Goal: Task Accomplishment & Management: Manage account settings

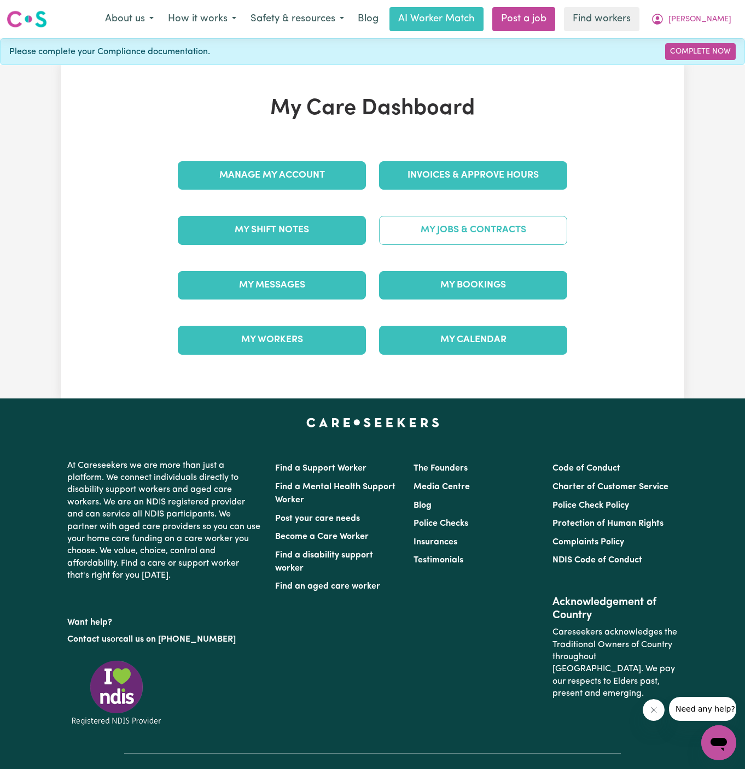
click at [460, 222] on link "My Jobs & Contracts" at bounding box center [473, 230] width 188 height 28
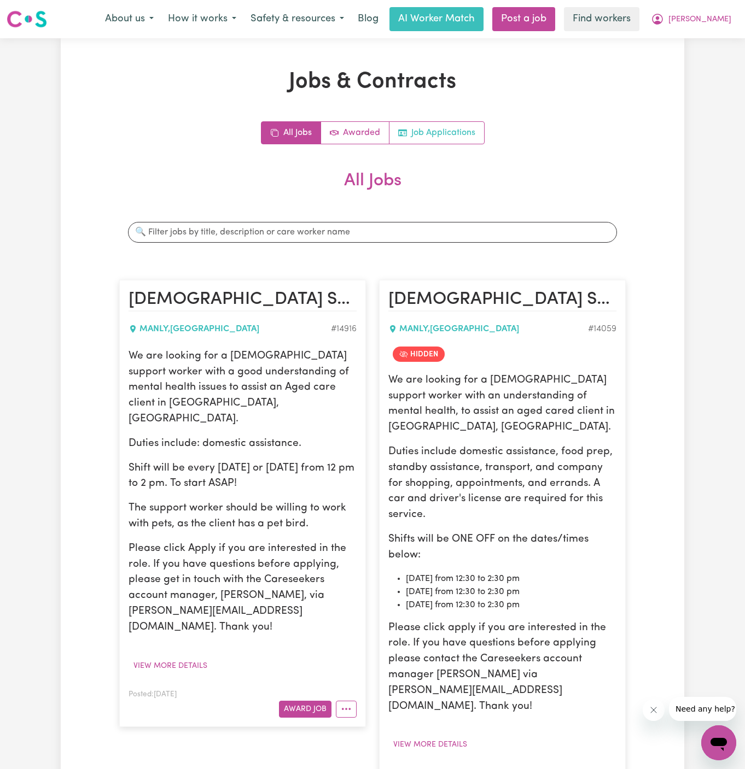
click at [471, 133] on link "Job Applications" at bounding box center [436, 133] width 95 height 22
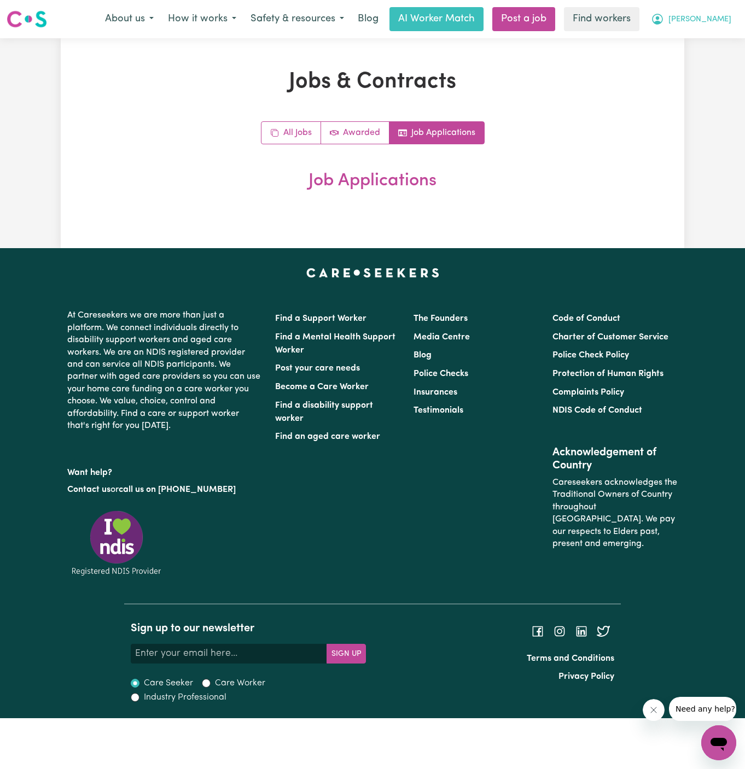
click at [719, 21] on span "[PERSON_NAME]" at bounding box center [699, 20] width 63 height 12
click at [709, 55] on link "Logout" at bounding box center [694, 62] width 86 height 21
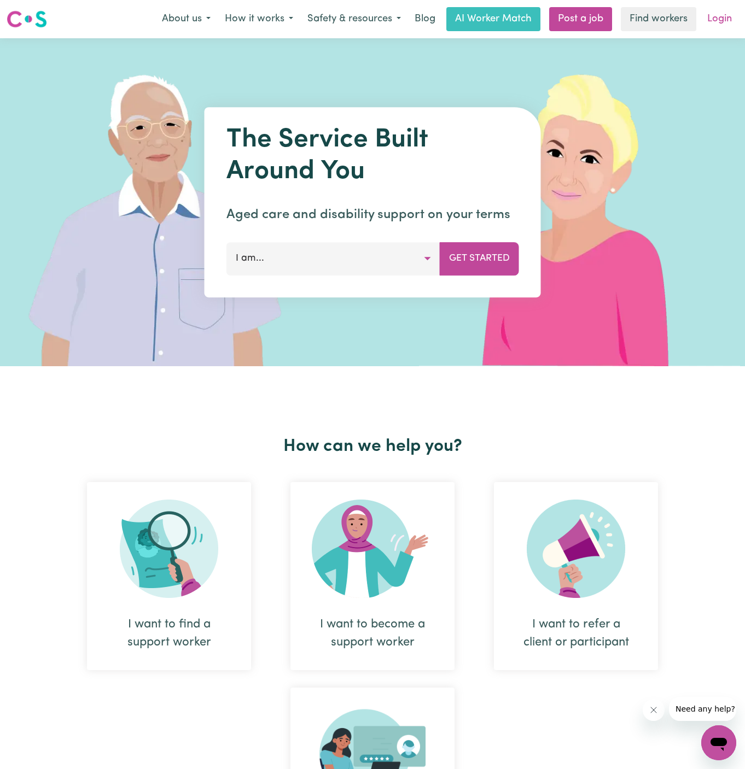
click at [727, 14] on link "Login" at bounding box center [719, 19] width 38 height 24
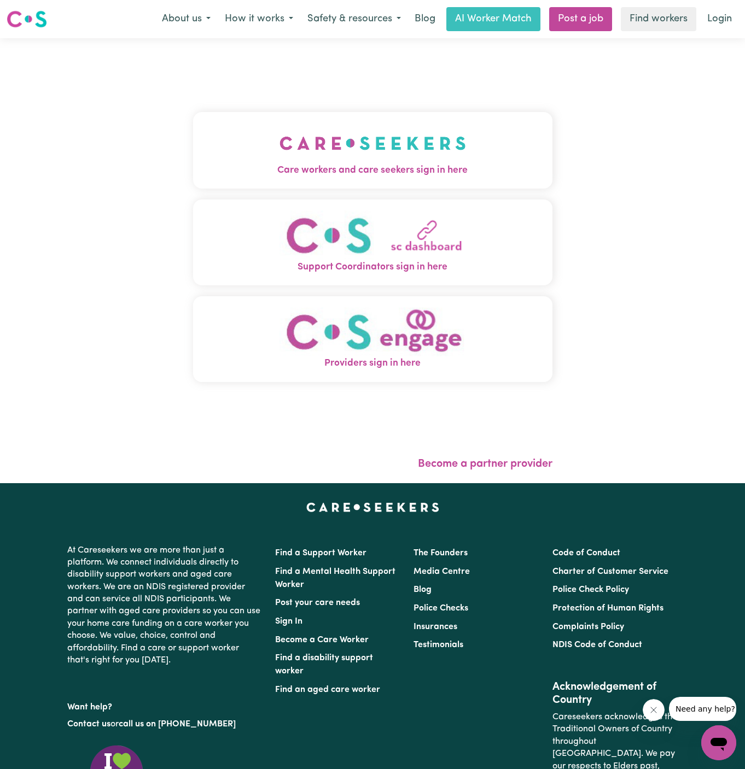
click at [333, 166] on span "Care workers and care seekers sign in here" at bounding box center [372, 170] width 359 height 14
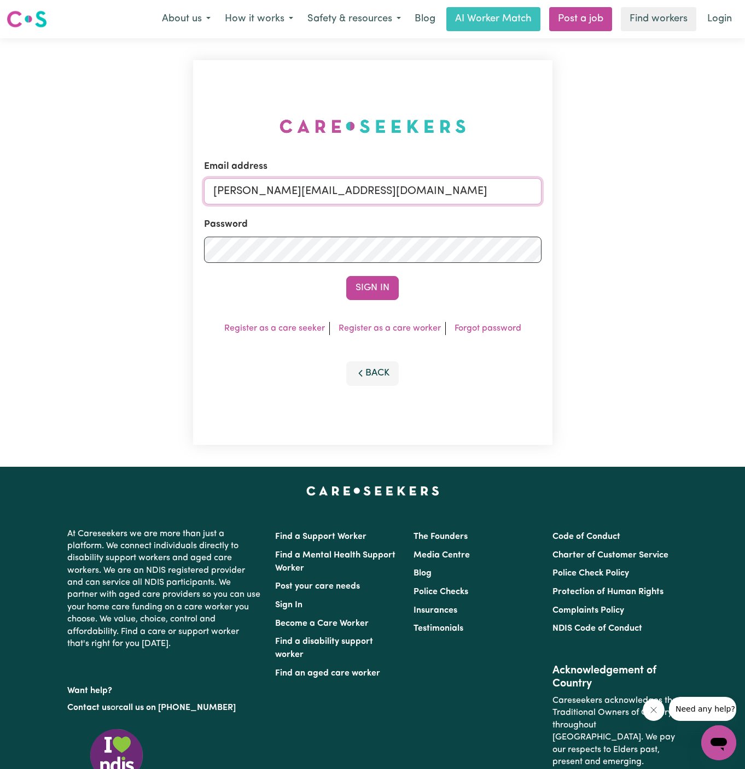
click at [459, 195] on input "dyan@careseekers.com.au" at bounding box center [372, 191] width 337 height 26
drag, startPoint x: 267, startPoint y: 197, endPoint x: 719, endPoint y: 209, distance: 452.3
click at [719, 209] on div "Email address superuser~KarynPenderESS@careseekers.com.au Password Sign In Regi…" at bounding box center [372, 252] width 745 height 429
click at [383, 292] on button "Sign In" at bounding box center [372, 288] width 52 height 24
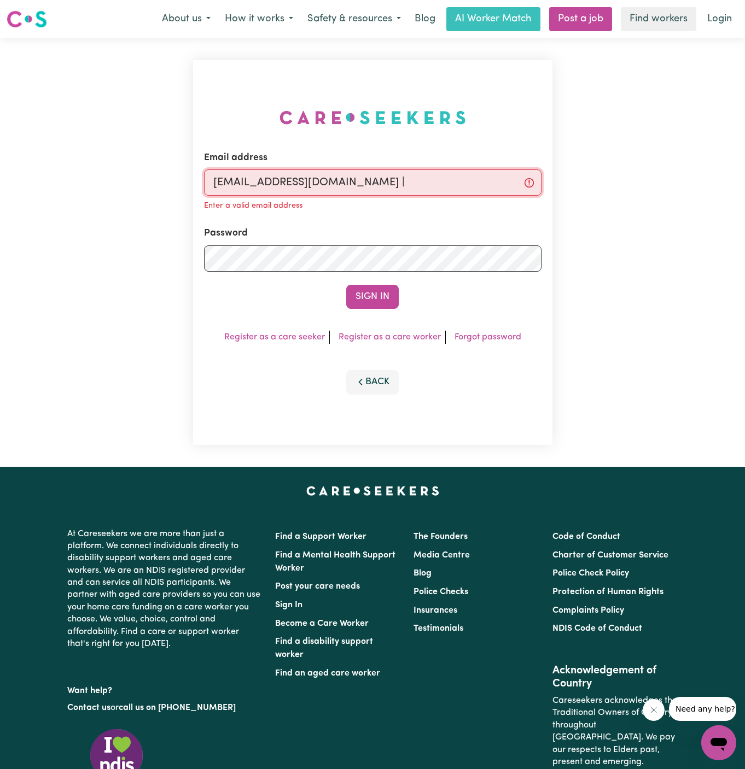
click at [505, 186] on input "superuser~dawlatalexanderYS@careseekers.com.au |" at bounding box center [372, 182] width 337 height 26
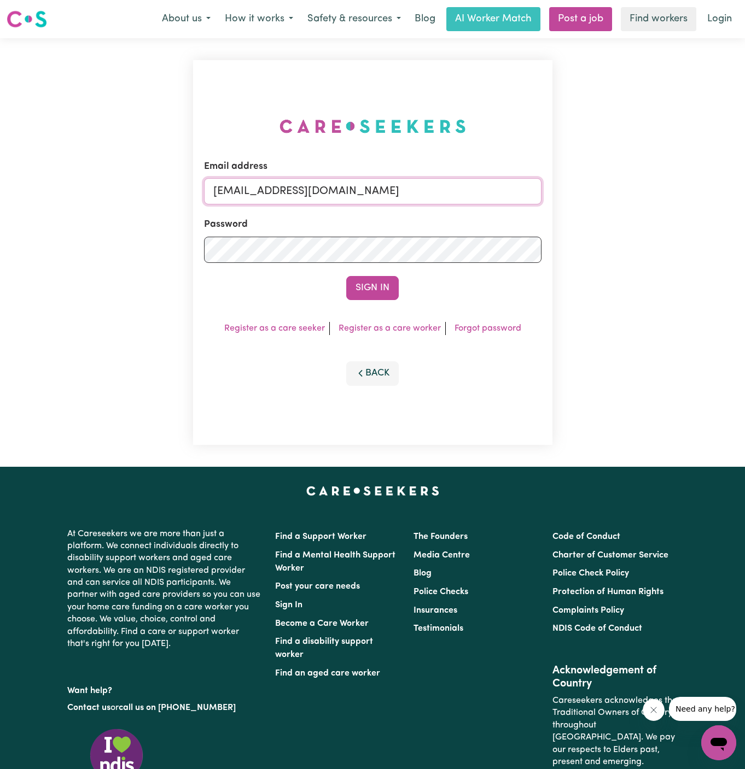
type input "superuser~dawlatalexanderYS@careseekers.com.au"
click at [346, 276] on button "Sign In" at bounding box center [372, 288] width 52 height 24
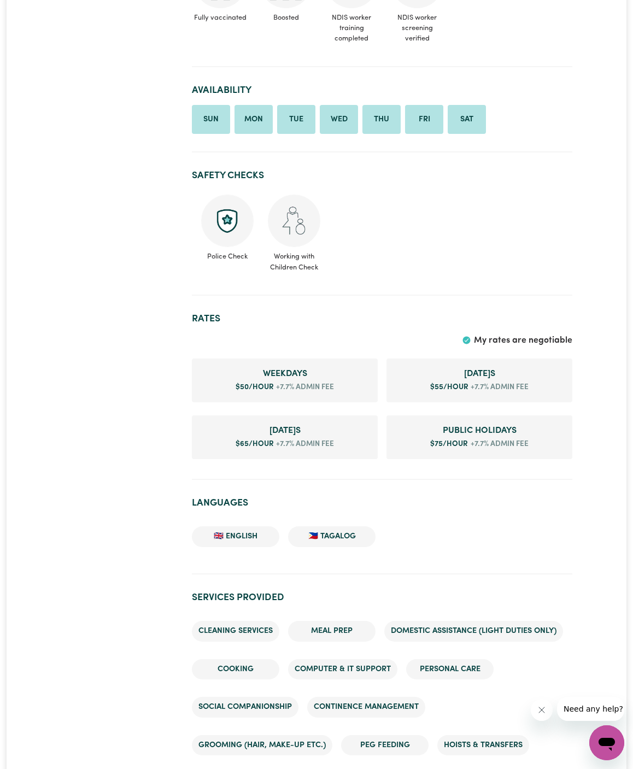
scroll to position [512, 0]
